Goal: Navigation & Orientation: Understand site structure

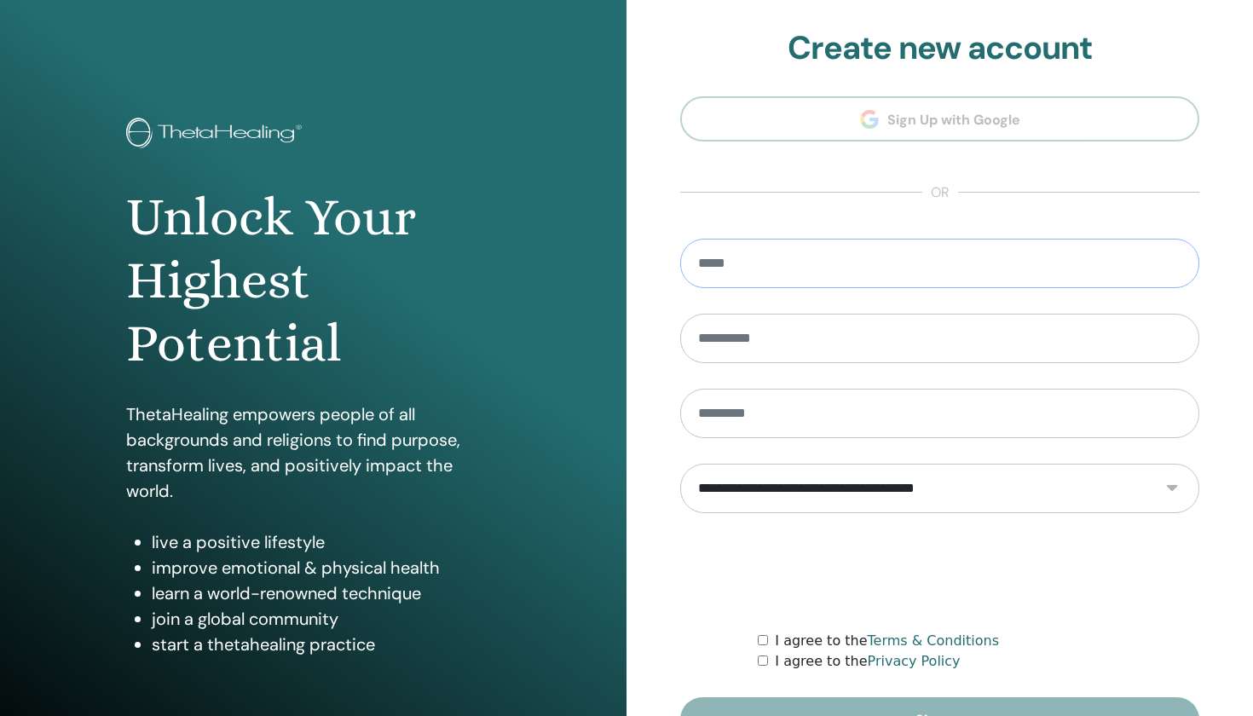
type input "**********"
type input "*****"
select select "***"
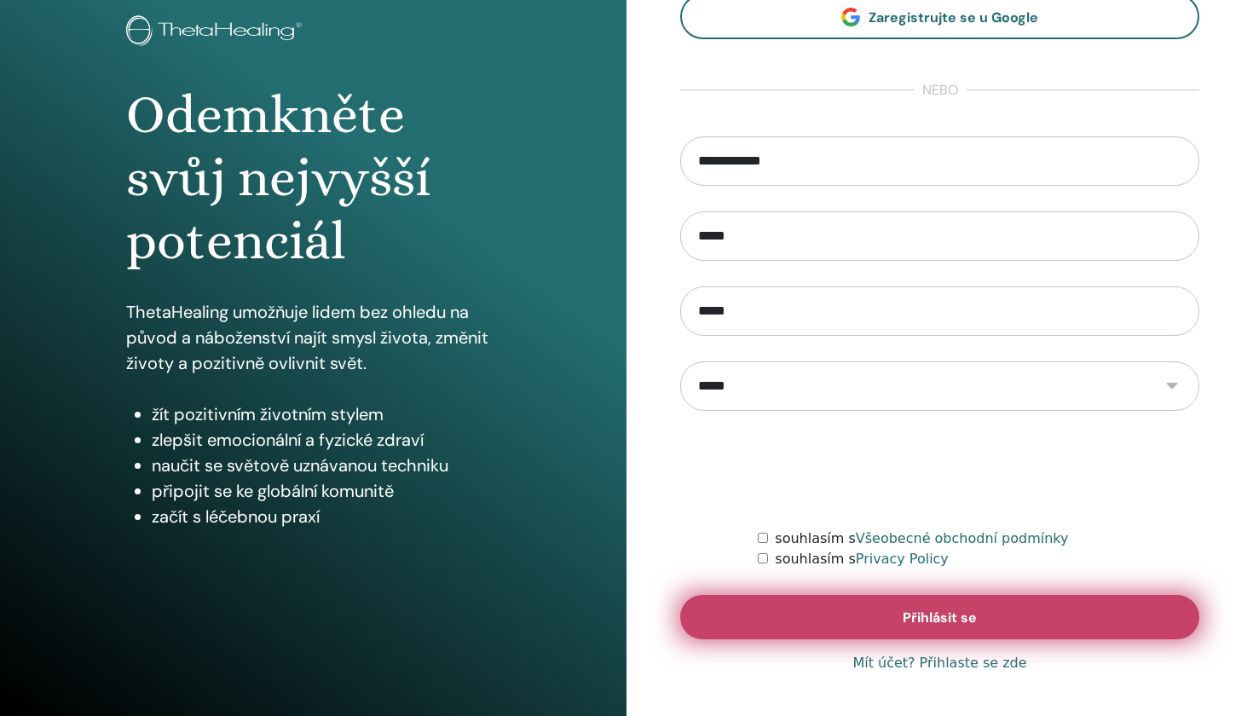
scroll to position [102, 0]
click at [861, 615] on button "Přihlásit se" at bounding box center [939, 617] width 519 height 44
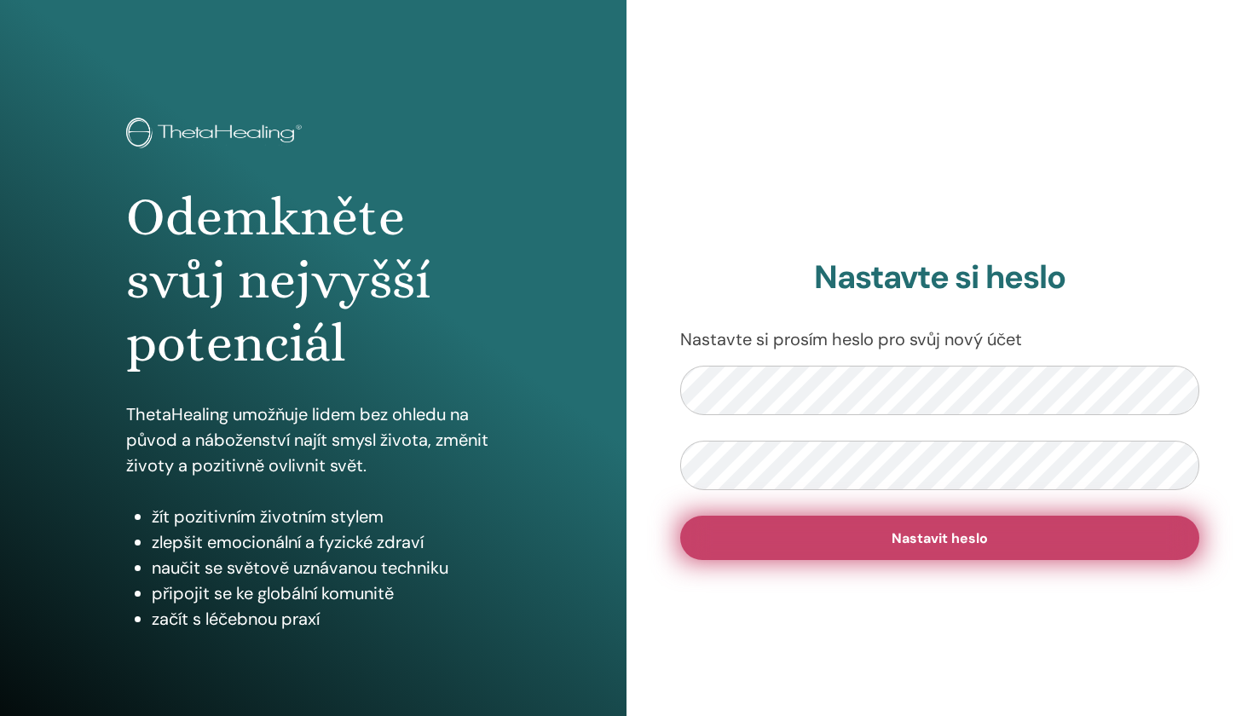
click at [891, 517] on button "Nastavit heslo" at bounding box center [939, 538] width 519 height 44
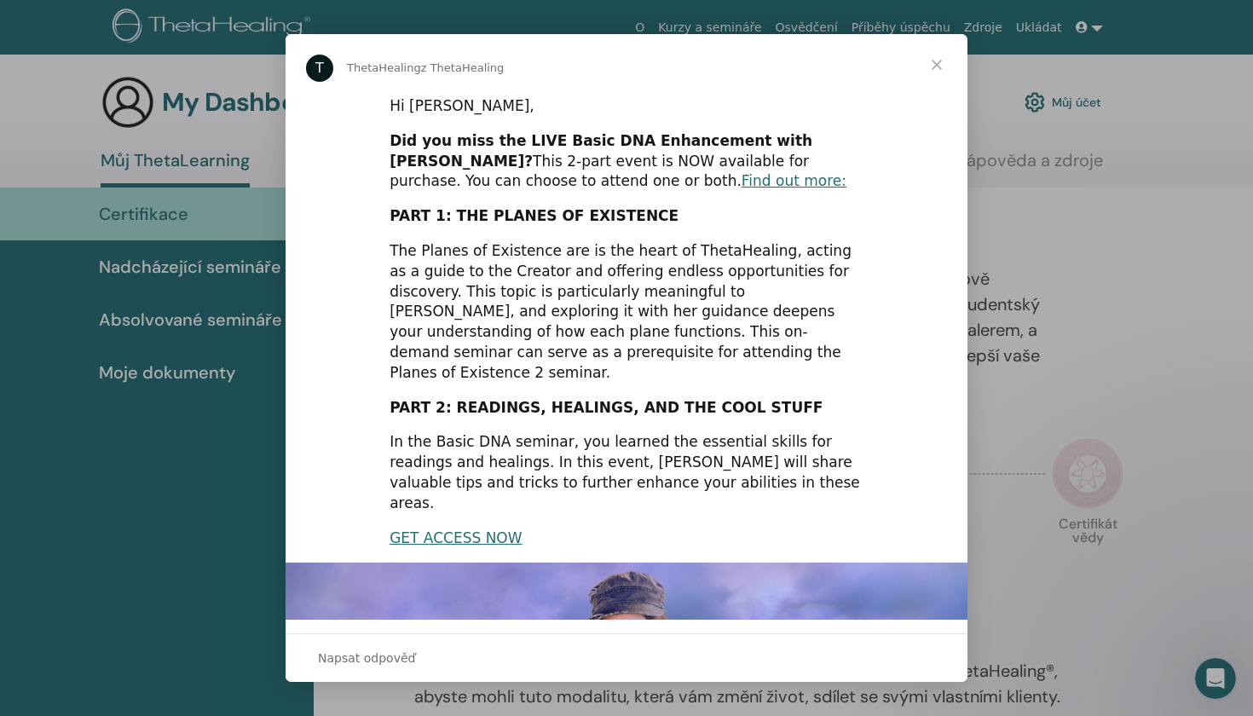
click at [937, 67] on span "Zavřít" at bounding box center [936, 64] width 61 height 61
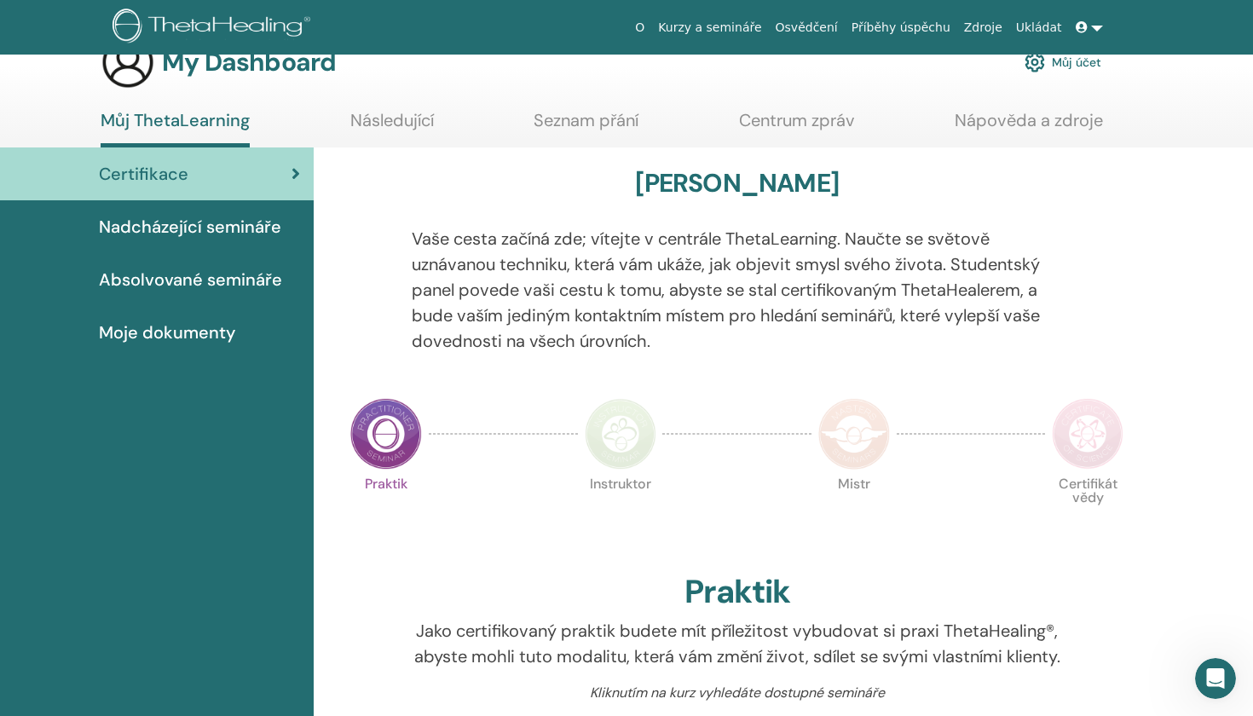
scroll to position [39, 0]
click at [269, 228] on span "Nadcházející semináře" at bounding box center [190, 228] width 182 height 26
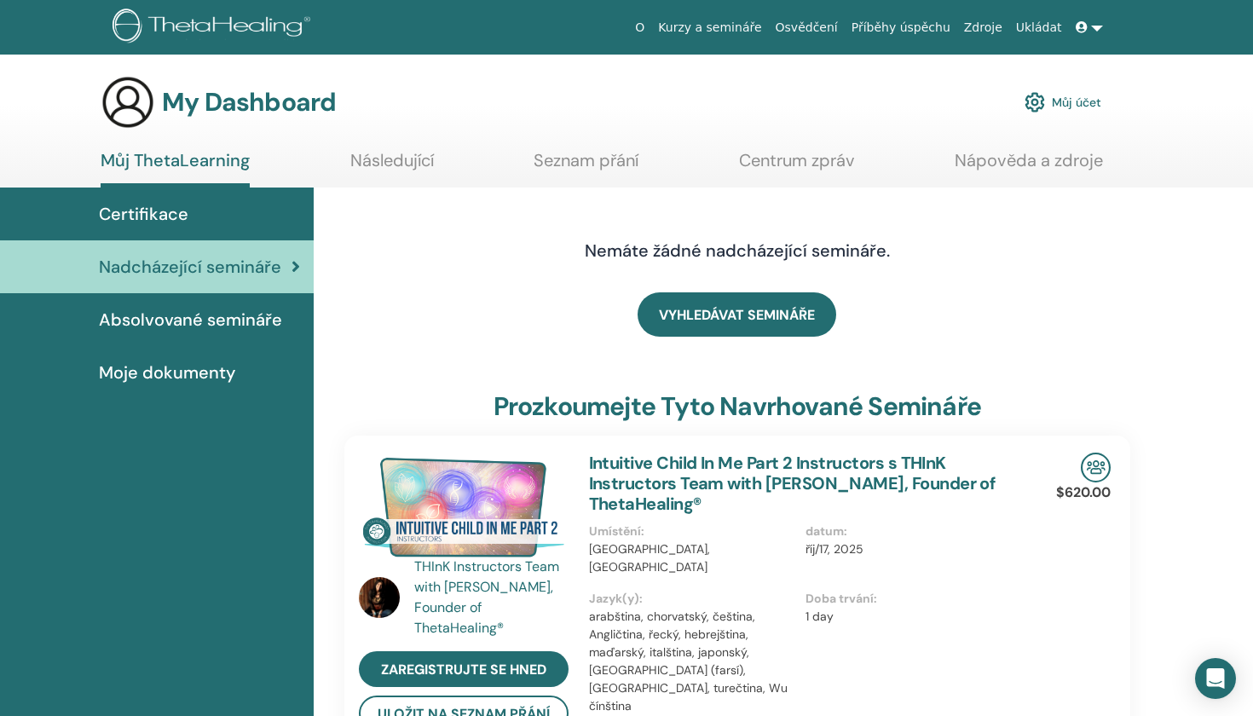
click at [237, 318] on span "Absolvované semináře" at bounding box center [190, 320] width 183 height 26
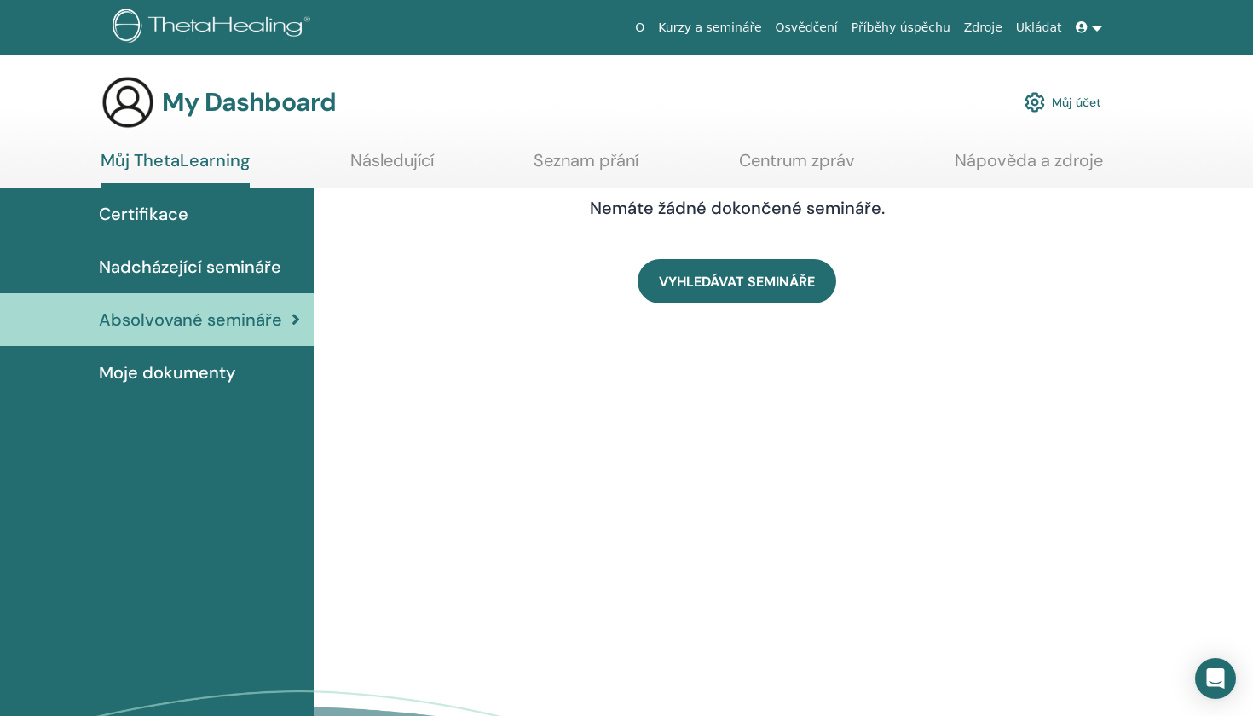
click at [193, 372] on span "Moje dokumenty" at bounding box center [167, 373] width 136 height 26
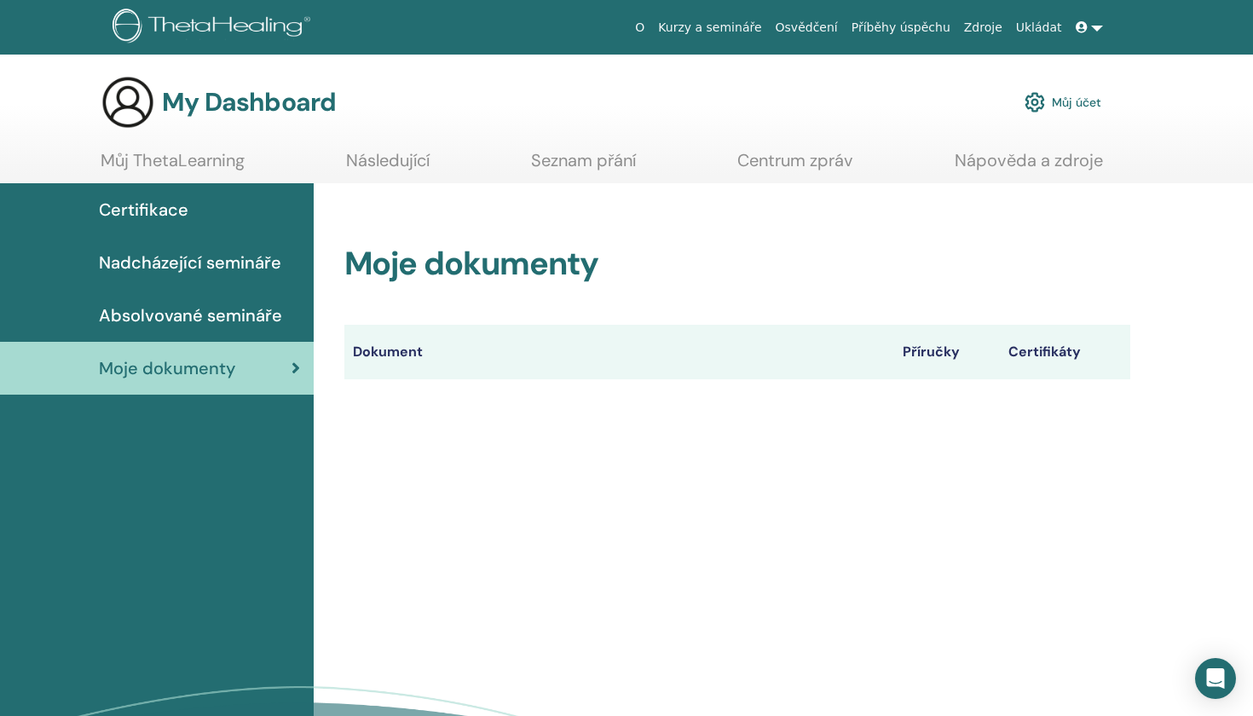
click at [169, 219] on span "Certifikace" at bounding box center [143, 210] width 89 height 26
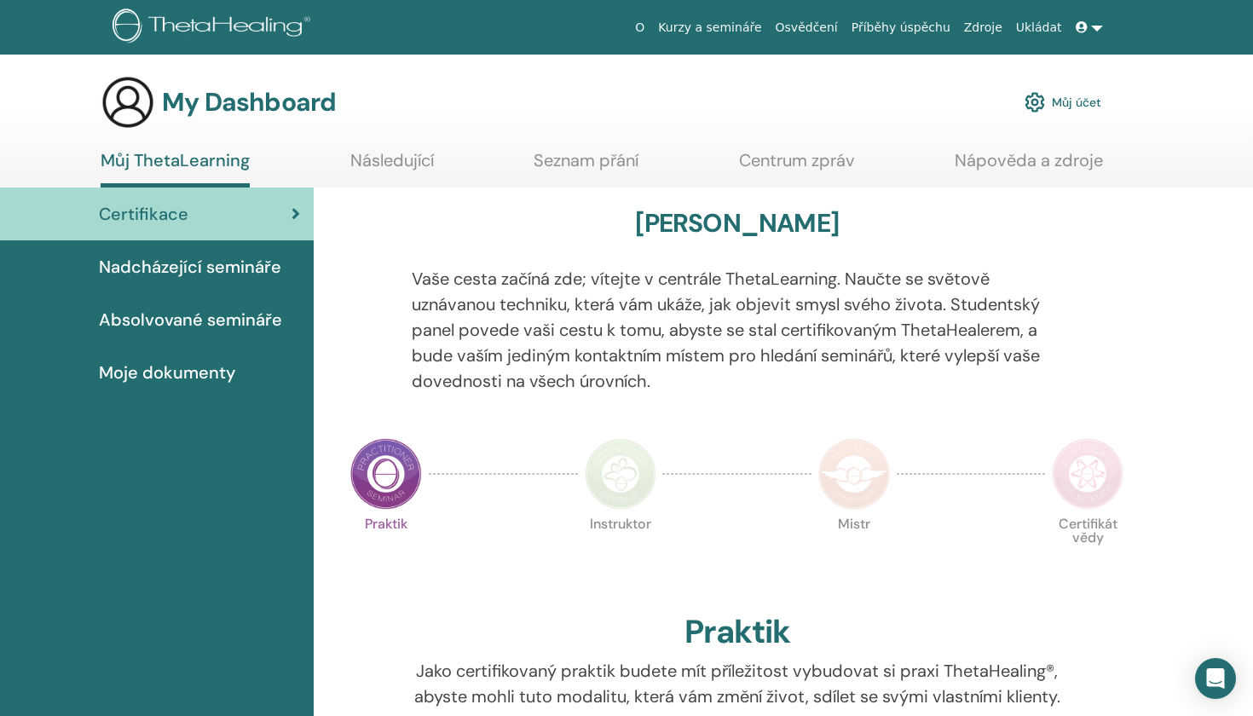
click at [609, 163] on link "Seznam přání" at bounding box center [585, 166] width 105 height 33
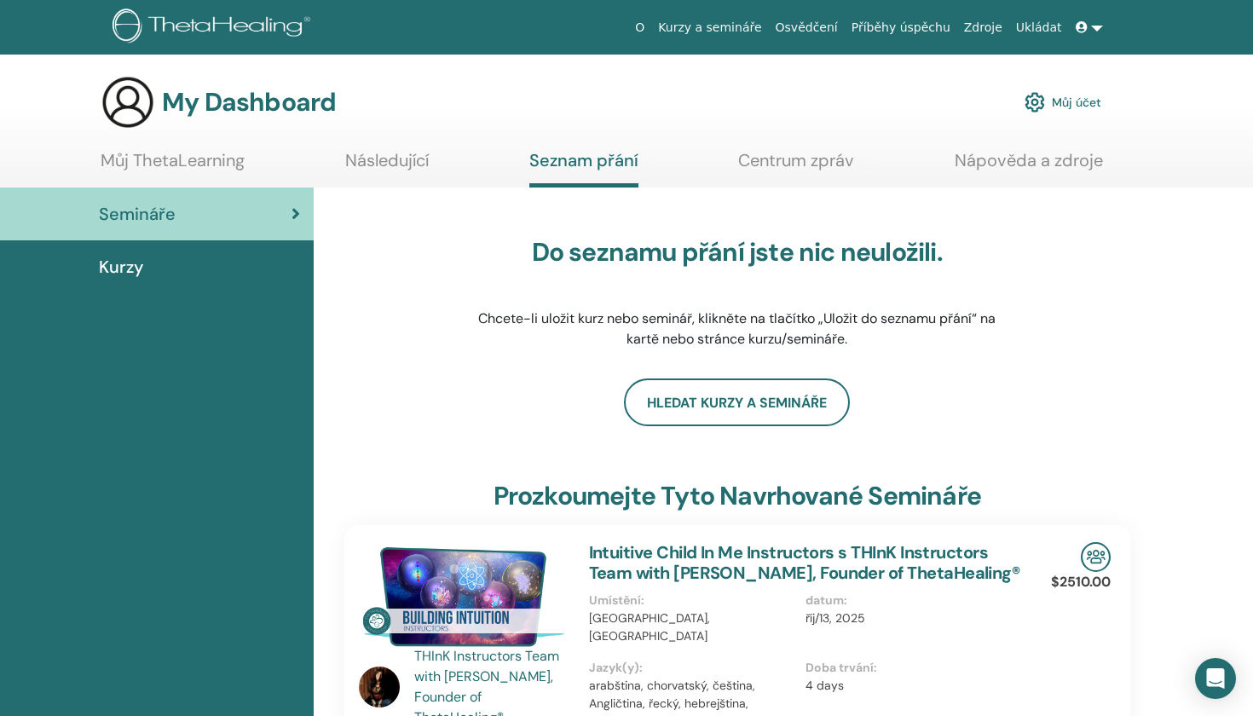
click at [404, 169] on link "Následující" at bounding box center [387, 166] width 84 height 33
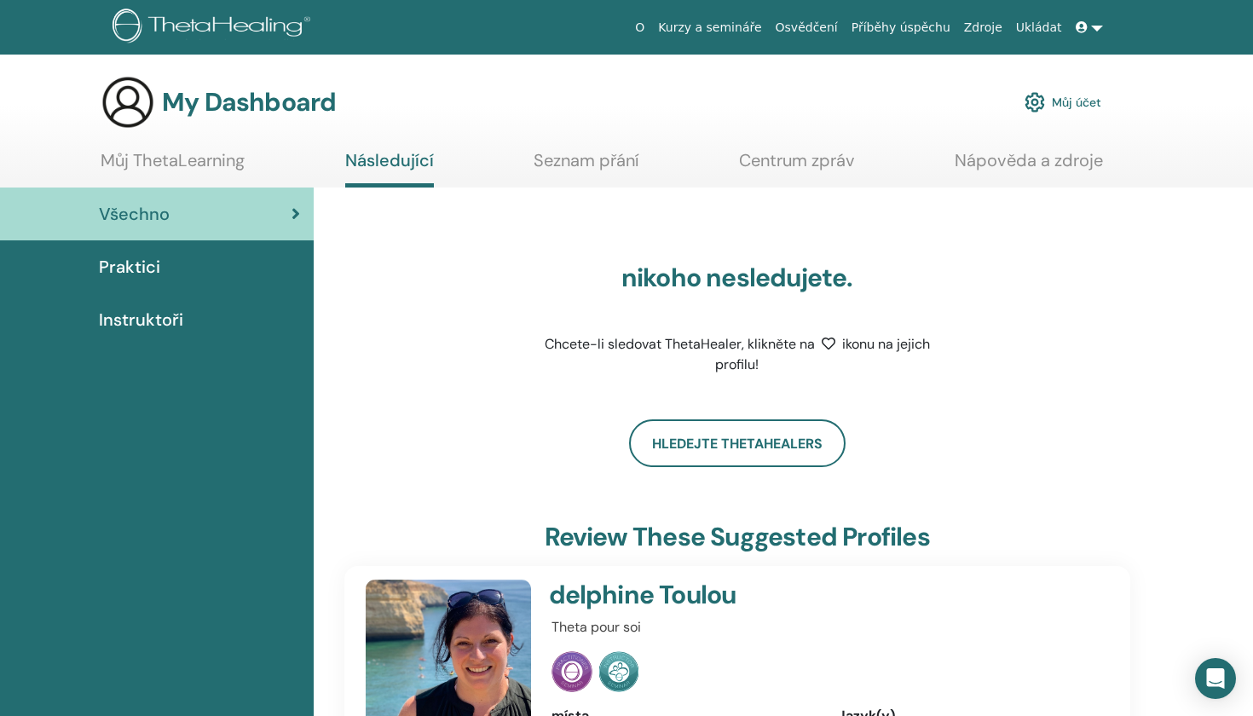
click at [822, 153] on link "Centrum zpráv" at bounding box center [797, 166] width 116 height 33
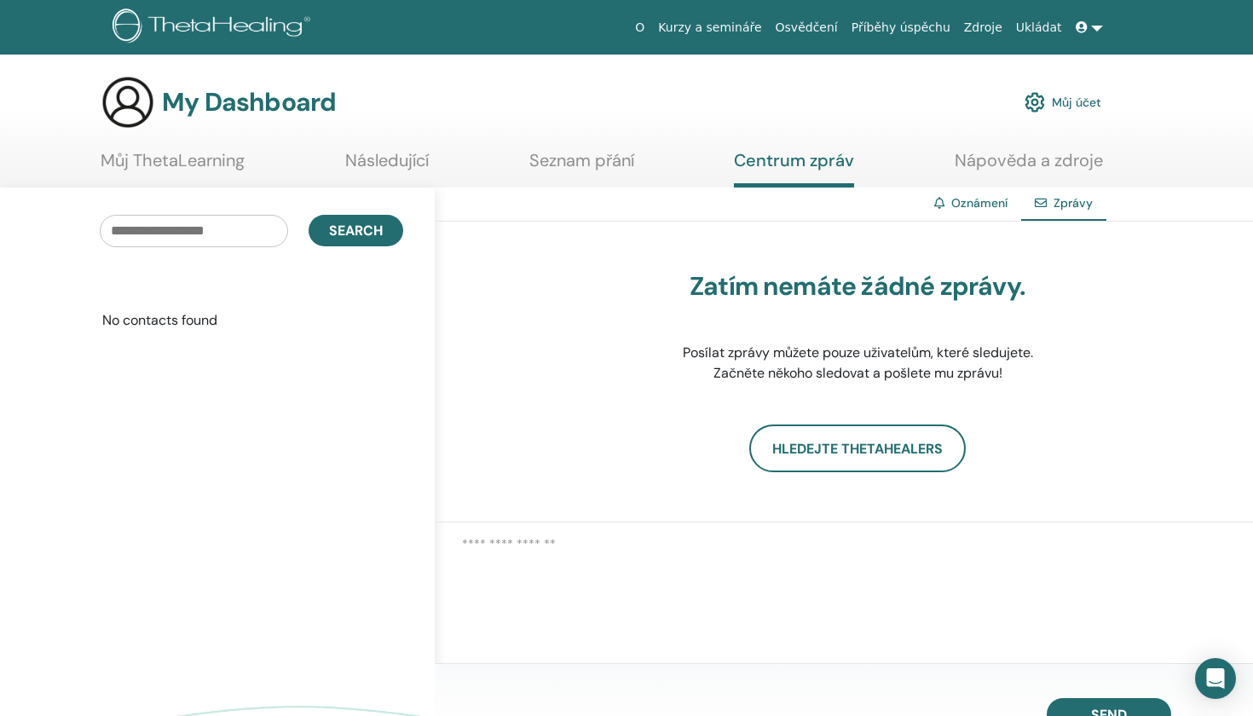
click at [1029, 162] on link "Nápověda a zdroje" at bounding box center [1028, 166] width 148 height 33
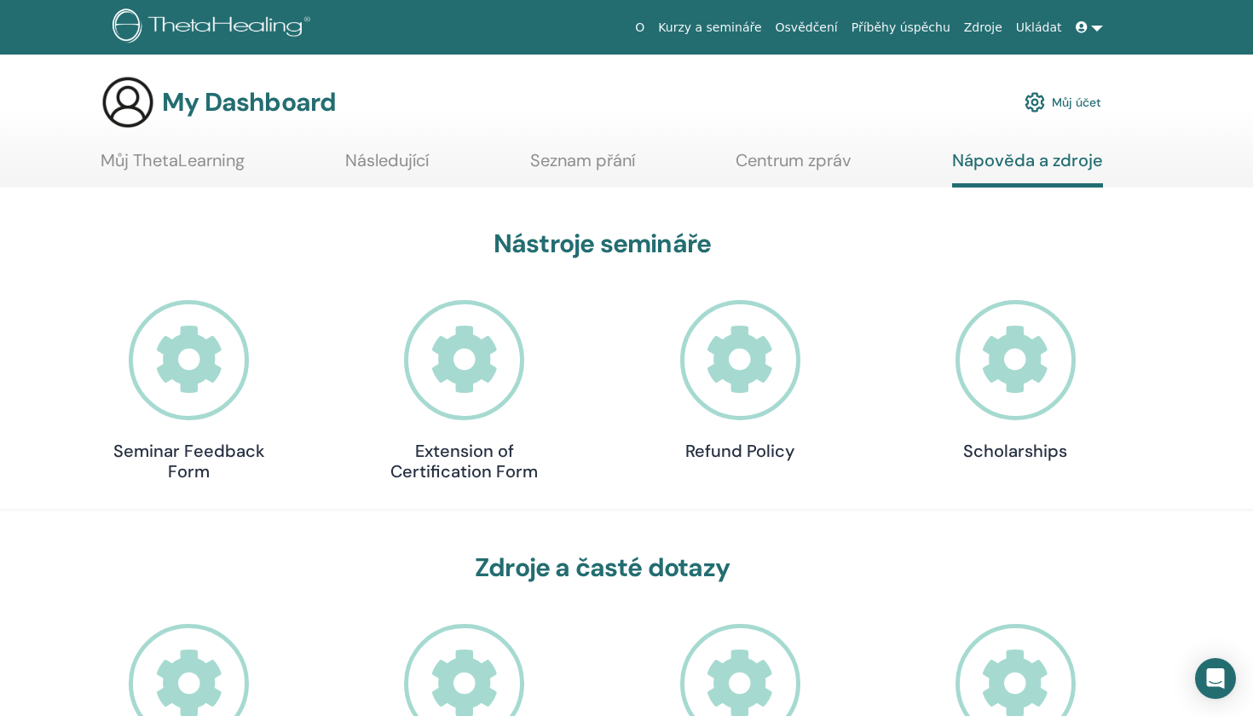
click at [198, 157] on link "Můj ThetaLearning" at bounding box center [173, 166] width 144 height 33
